Goal: Check status: Check status

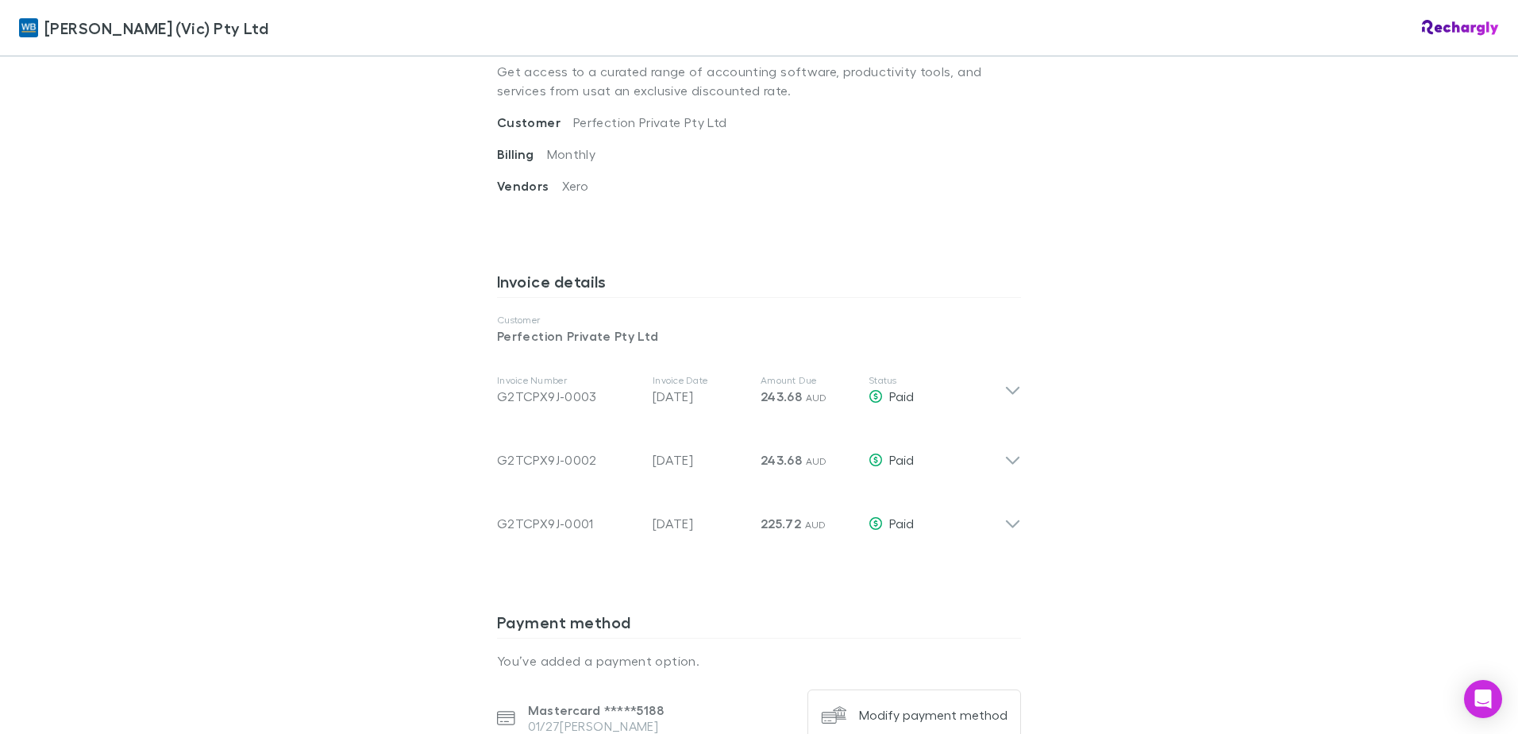
scroll to position [635, 0]
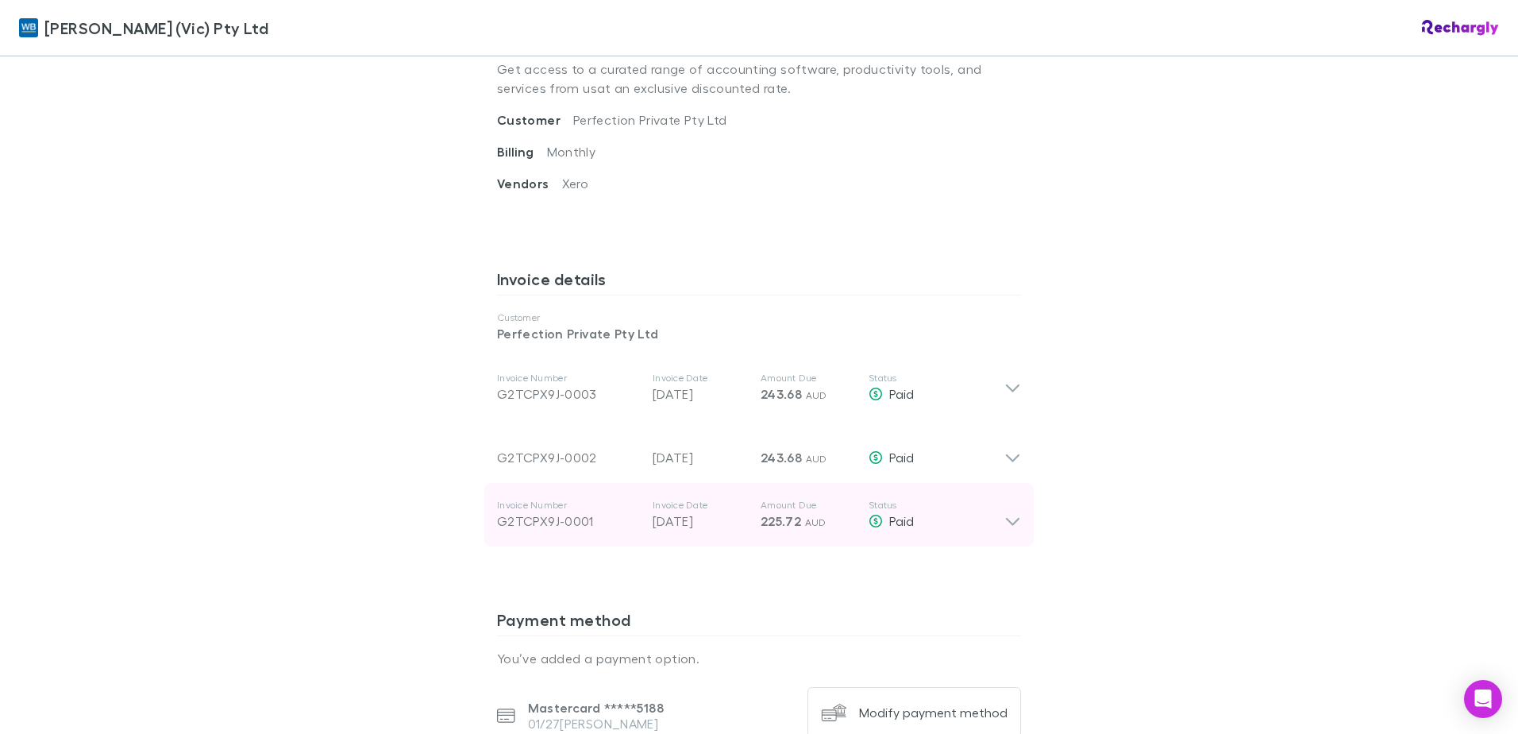
click at [1007, 519] on icon at bounding box center [1013, 515] width 17 height 32
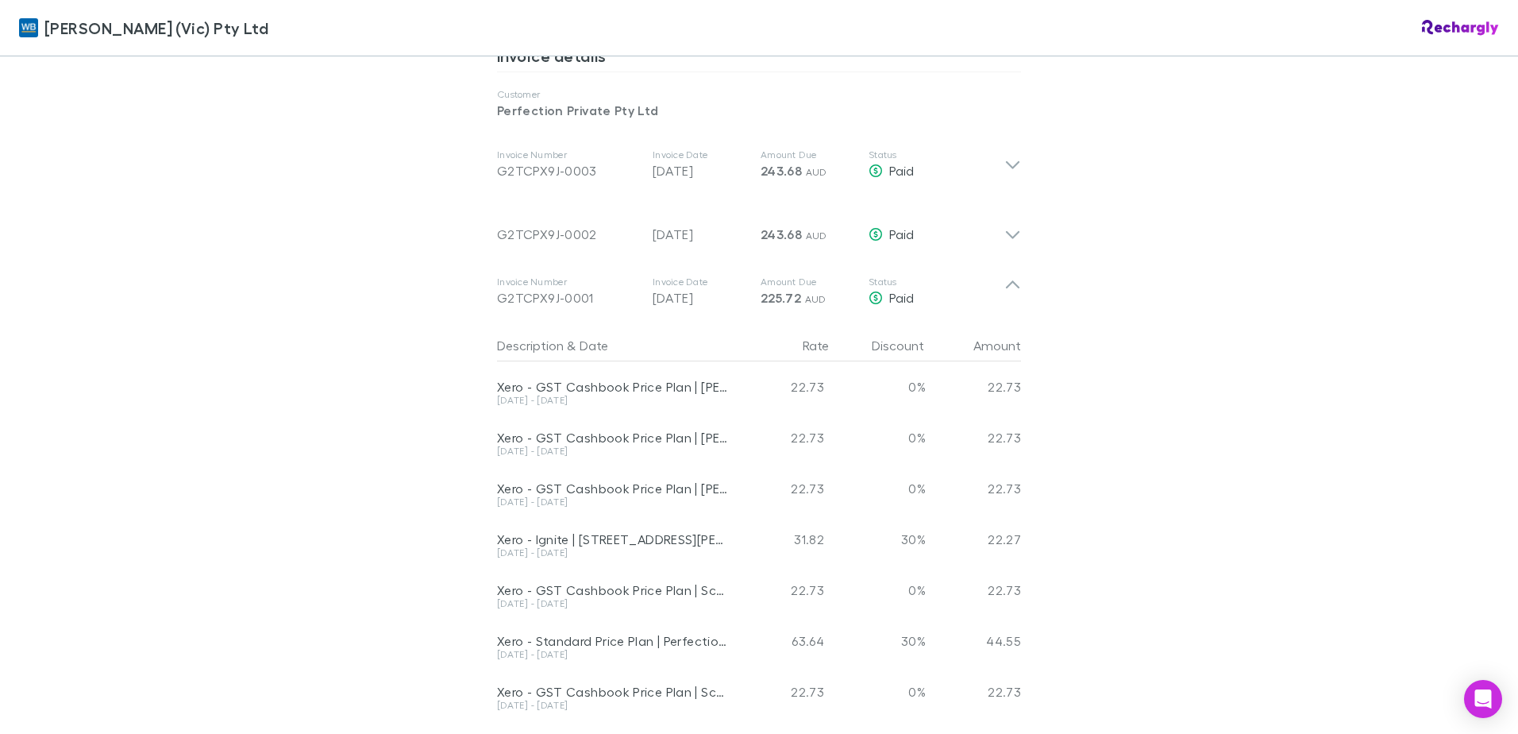
scroll to position [715, 0]
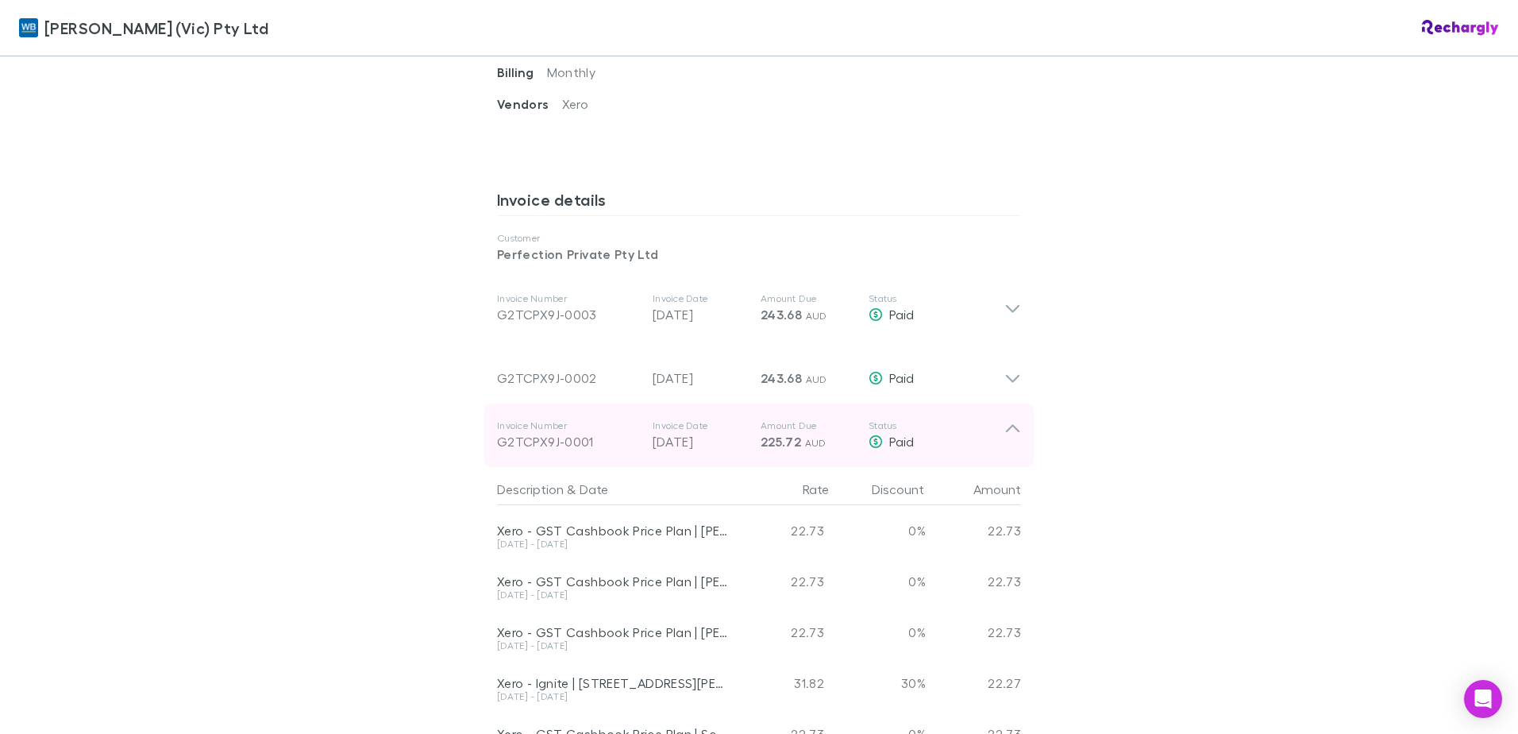
click at [1005, 436] on icon at bounding box center [1013, 435] width 17 height 32
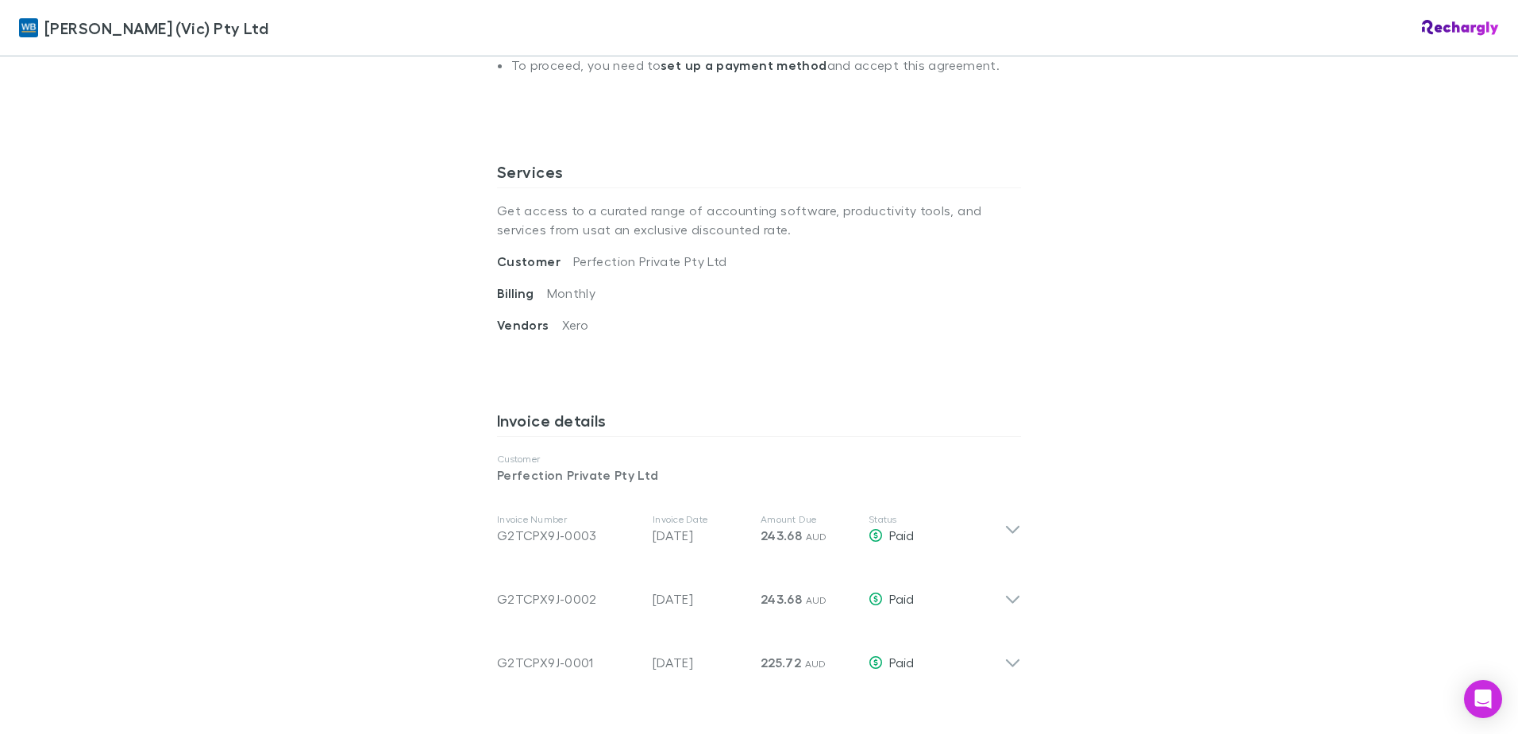
scroll to position [556, 0]
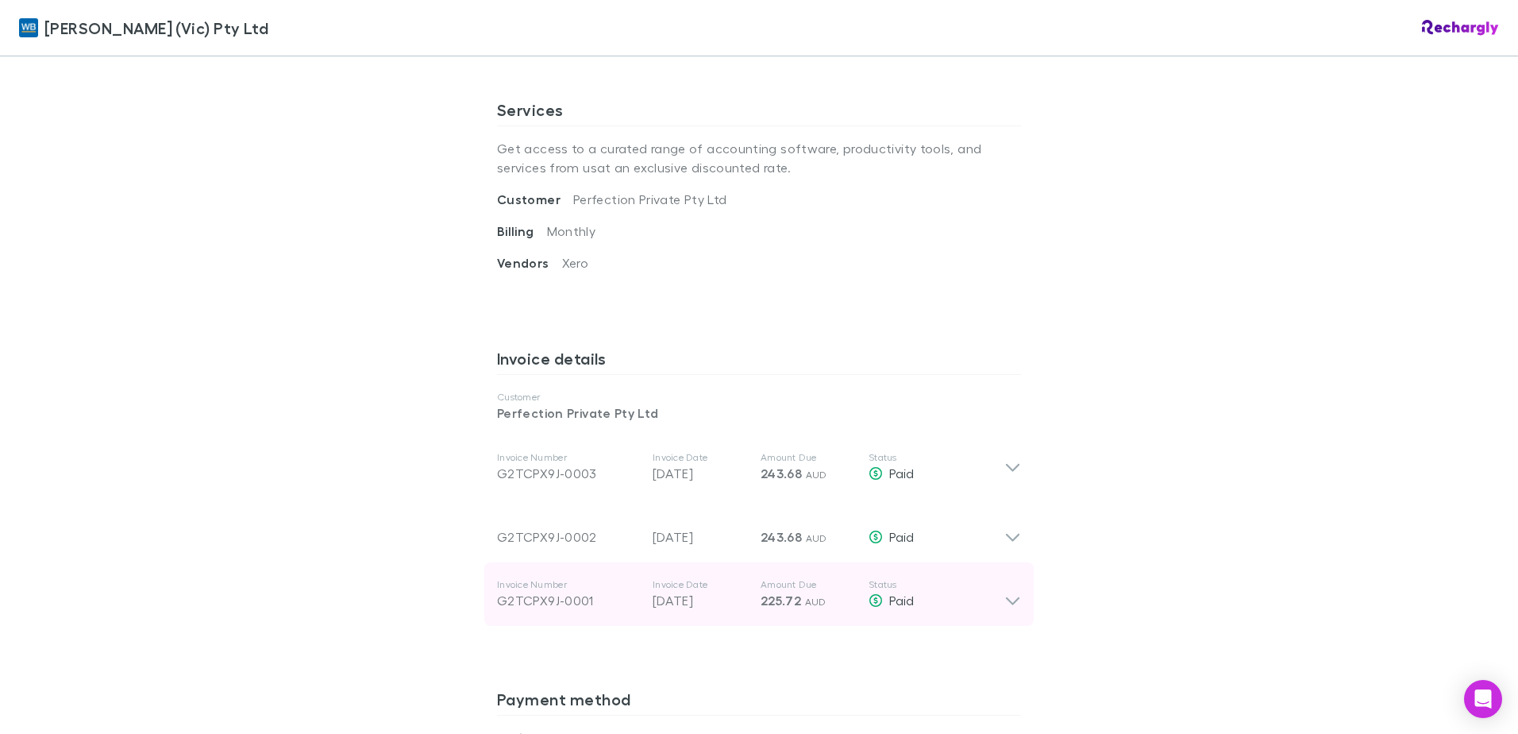
click at [1019, 589] on div "Invoice Number G2TCPX9J-0001 Invoice Date [DATE] Amount Due 225.72 AUD Status P…" at bounding box center [759, 594] width 550 height 64
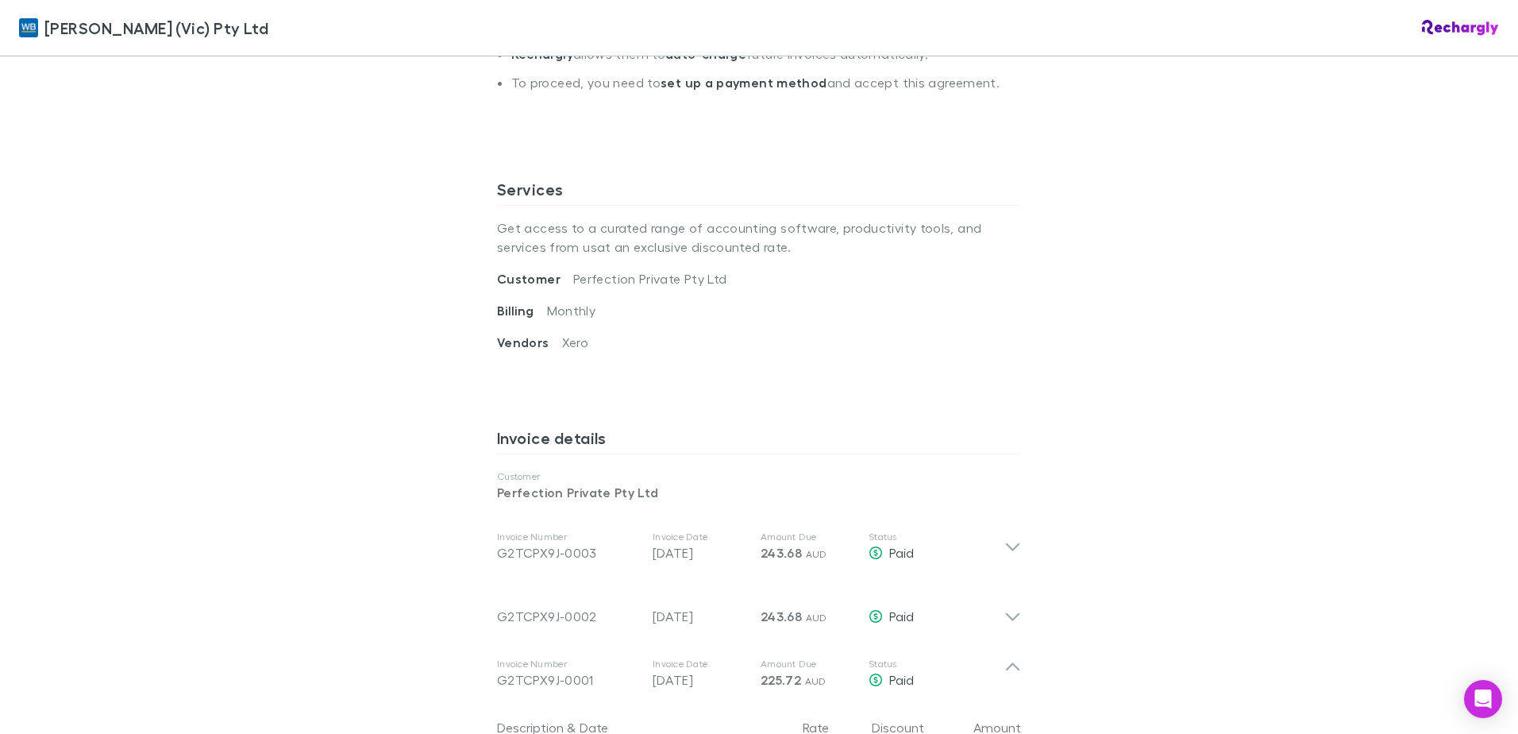
scroll to position [476, 0]
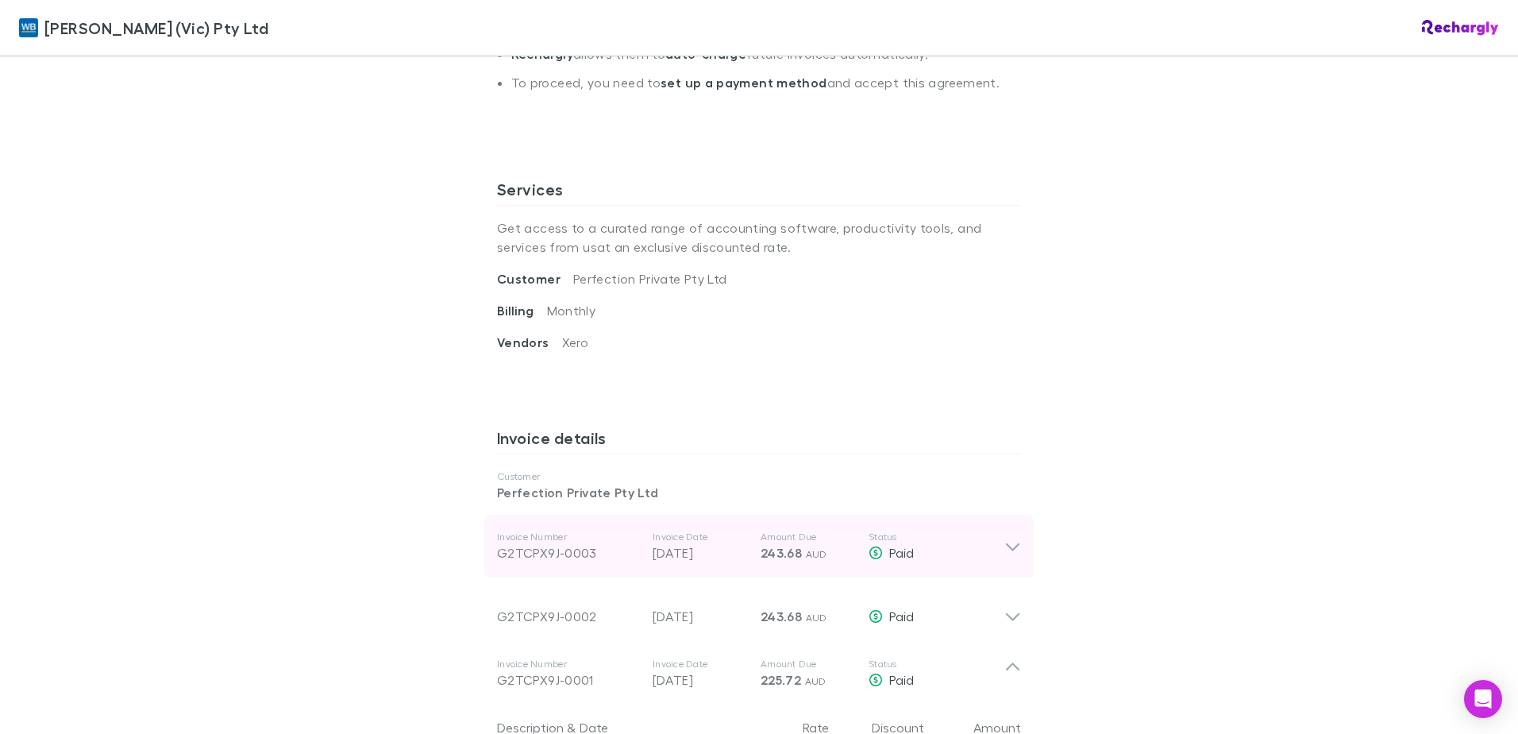
click at [1018, 542] on div "Invoice Number G2TCPX9J-0003 Invoice Date [DATE] Amount Due 243.68 AUD Status P…" at bounding box center [759, 547] width 550 height 64
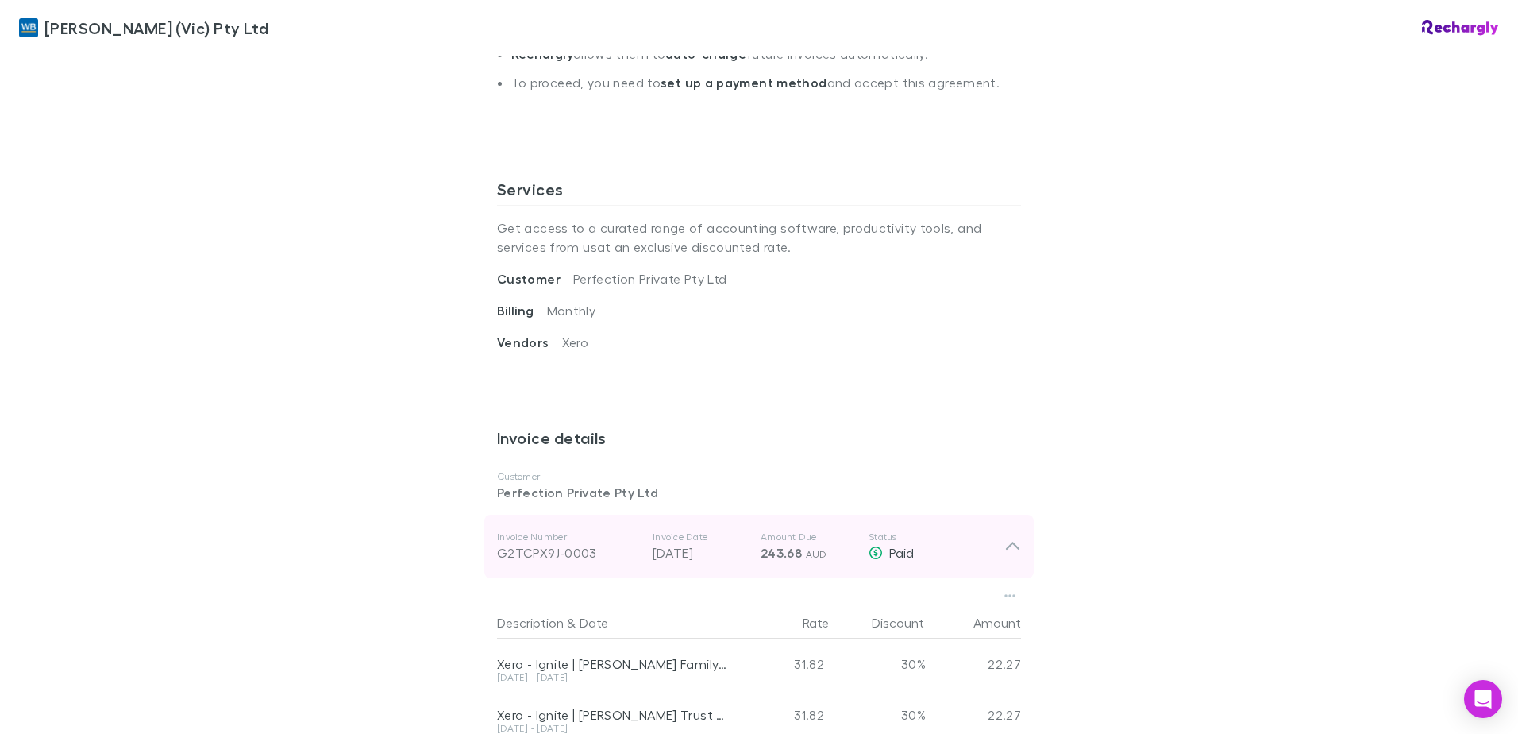
click at [1018, 542] on div "Invoice Number G2TCPX9J-0003 Invoice Date [DATE] Amount Due 243.68 AUD Status P…" at bounding box center [759, 547] width 550 height 64
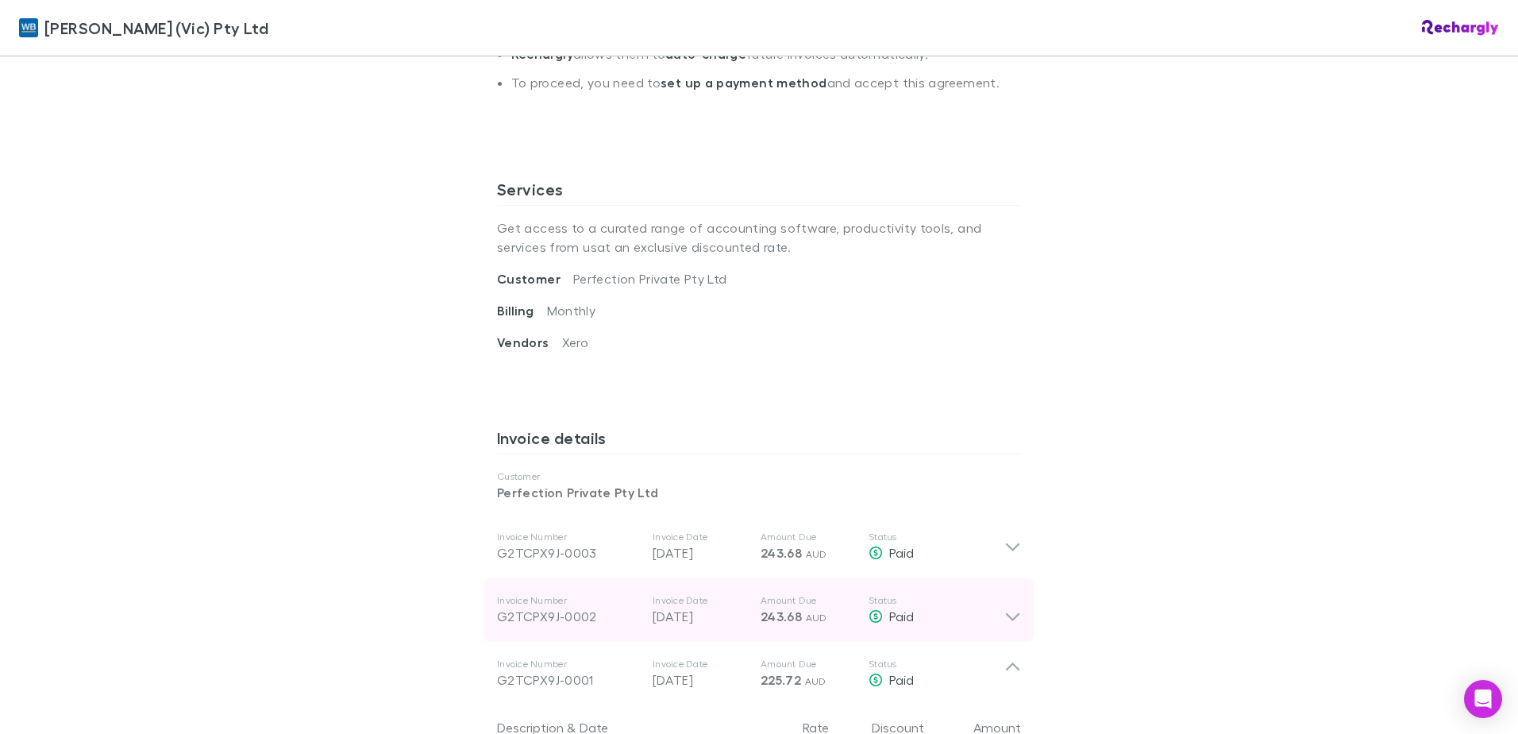
click at [1007, 608] on icon at bounding box center [1013, 610] width 17 height 32
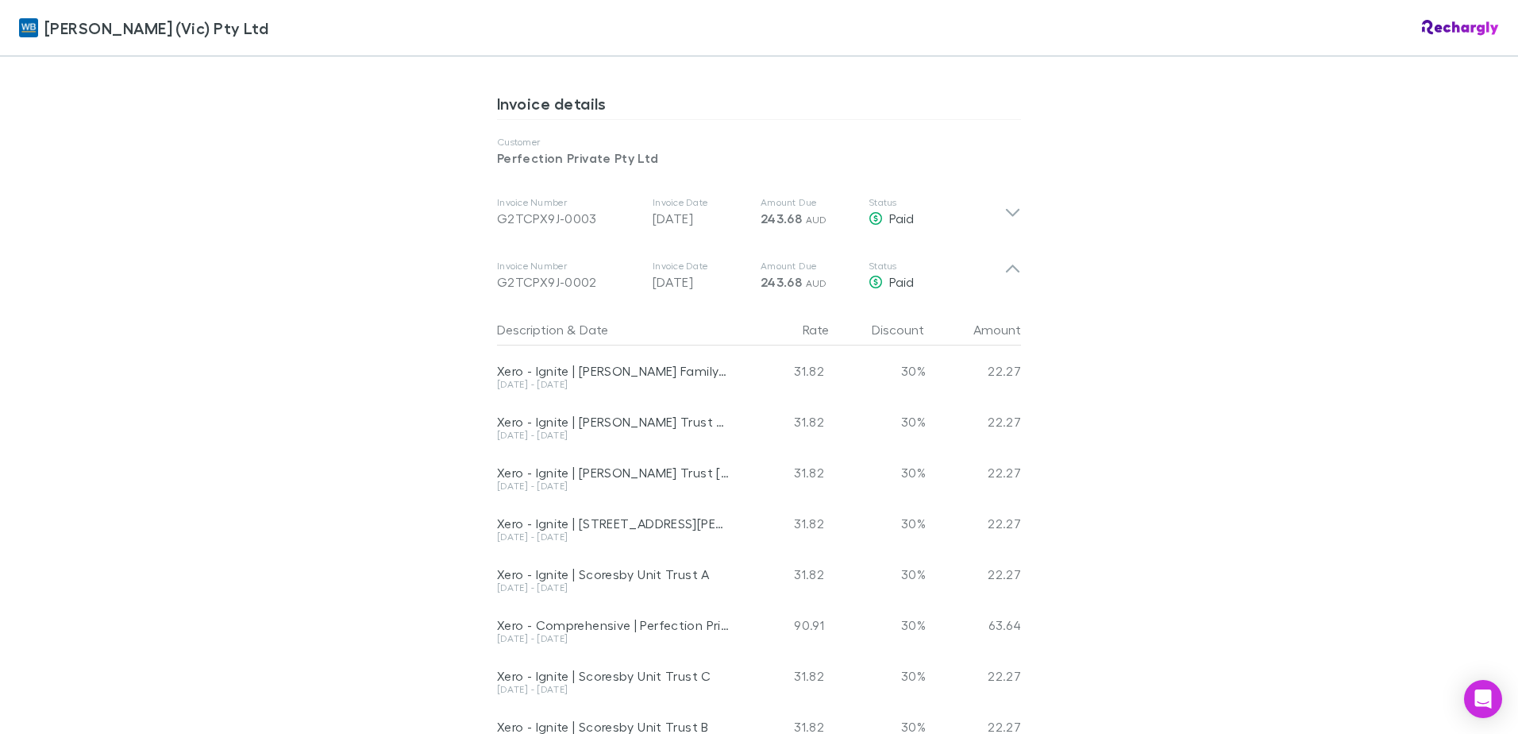
scroll to position [953, 0]
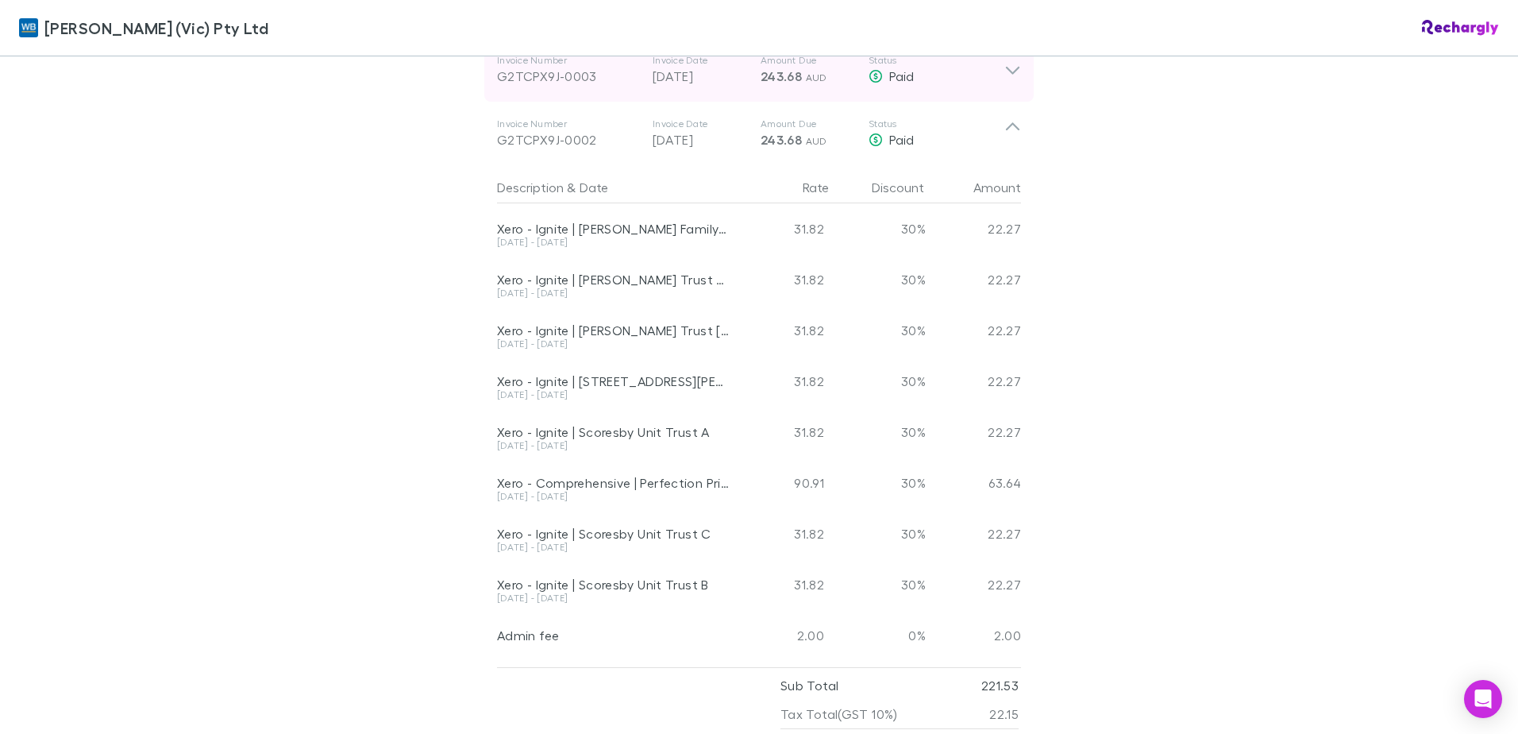
click at [1005, 74] on icon at bounding box center [1013, 69] width 17 height 19
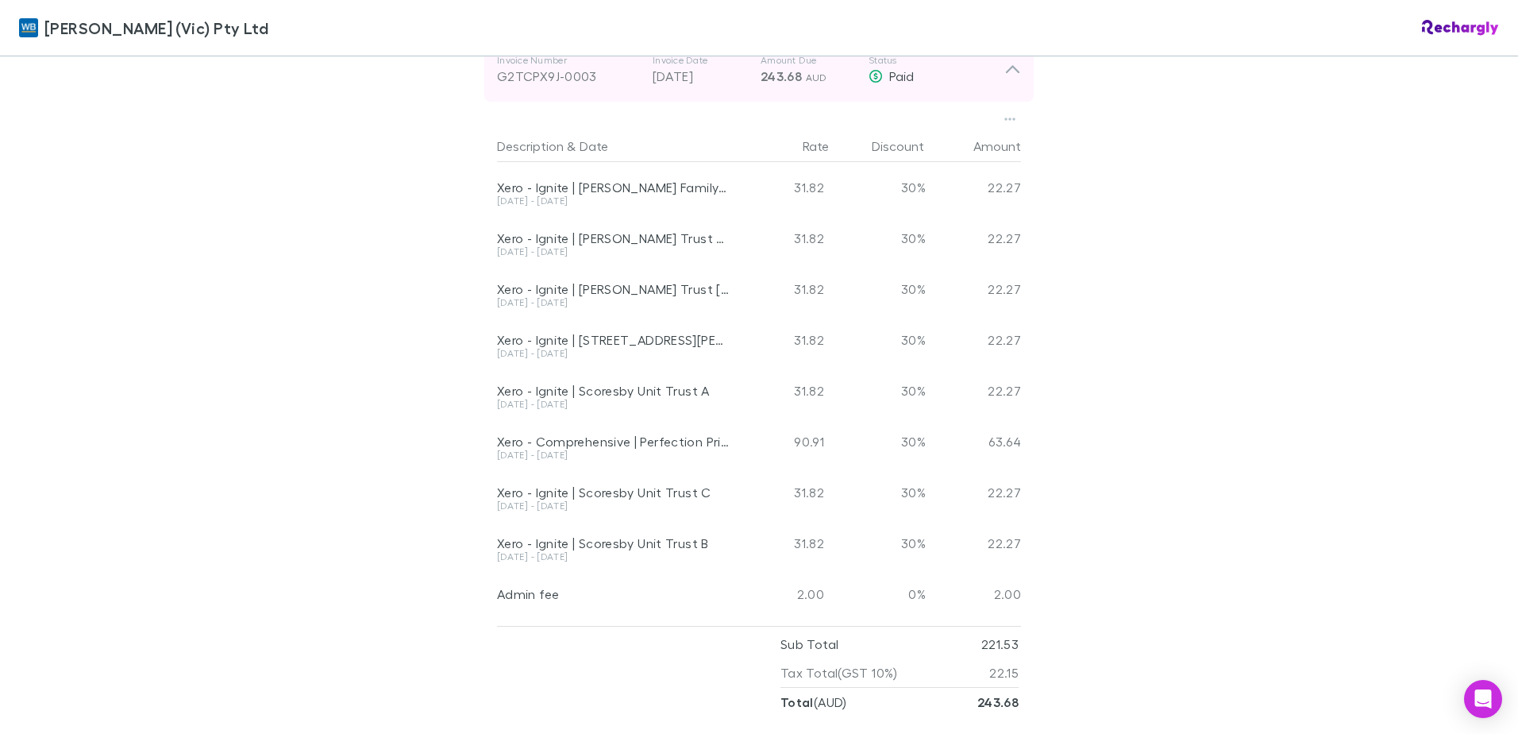
click at [1005, 74] on icon at bounding box center [1013, 69] width 17 height 19
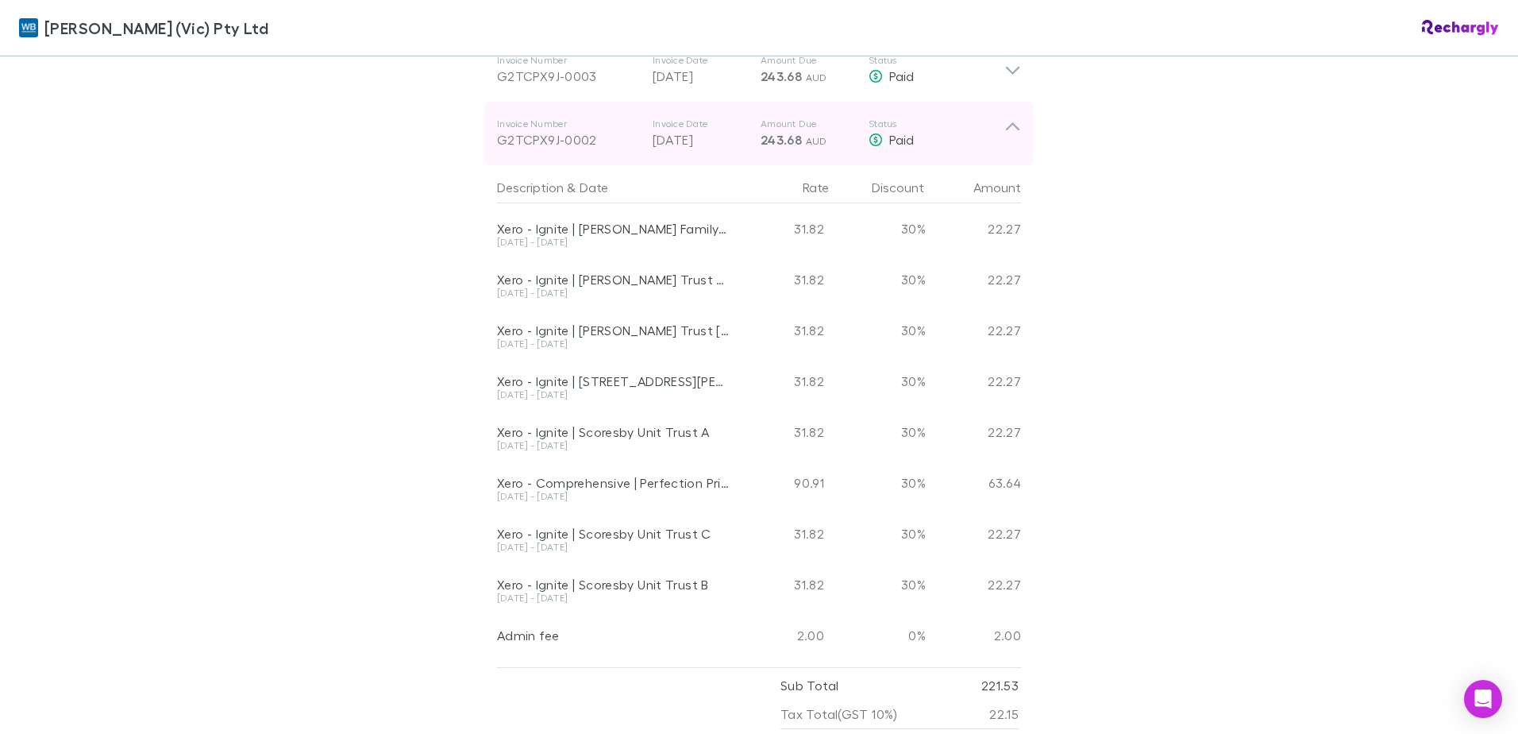
click at [1005, 134] on icon at bounding box center [1013, 134] width 17 height 32
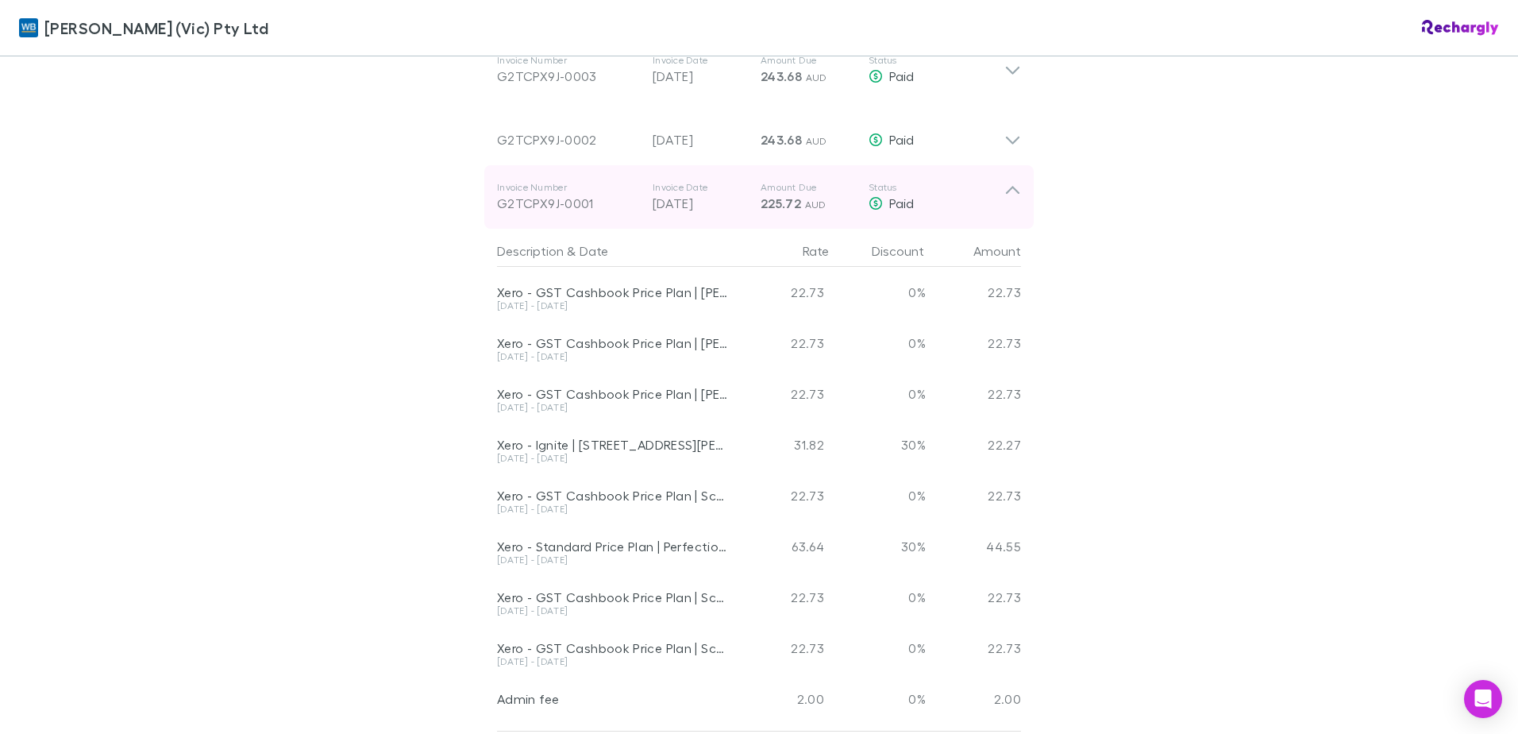
click at [1005, 181] on icon at bounding box center [1013, 197] width 17 height 32
